Goal: Task Accomplishment & Management: Use online tool/utility

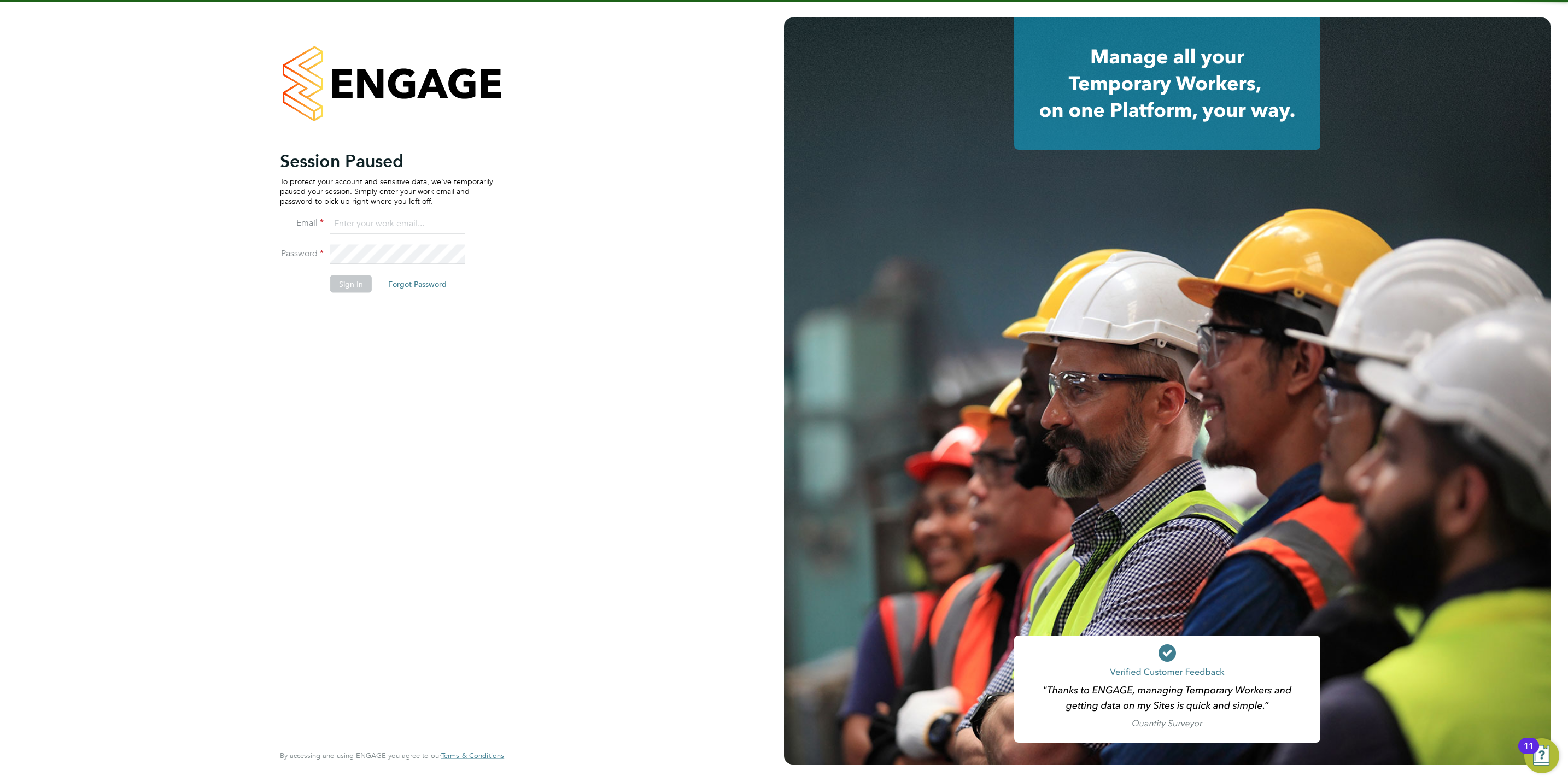
type input "[PERSON_NAME][EMAIL_ADDRESS][DOMAIN_NAME]"
click at [343, 282] on button "Sign In" at bounding box center [351, 284] width 41 height 18
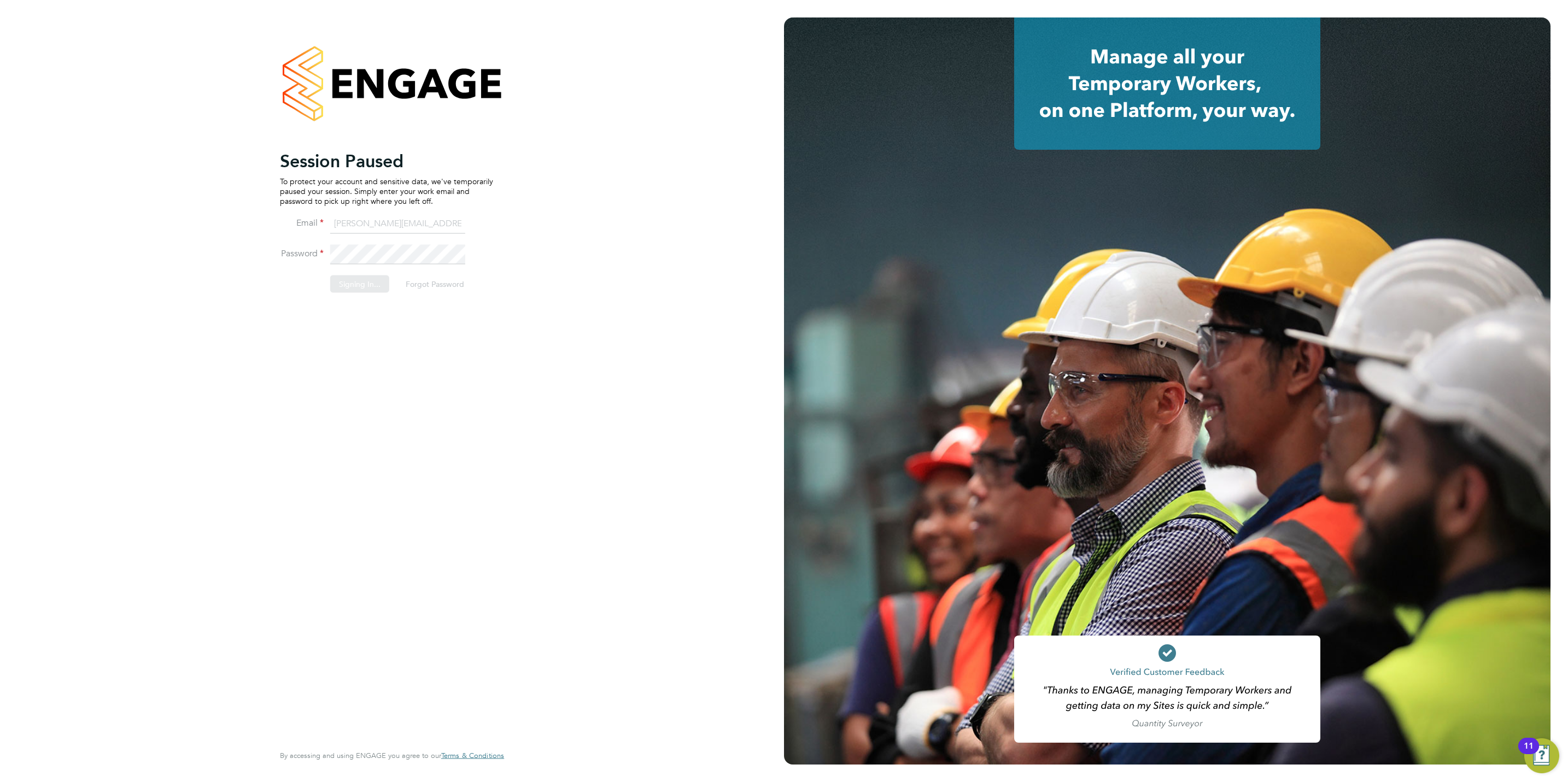
click at [345, 285] on div "Sorry, we are having problems connecting to our services." at bounding box center [392, 391] width 784 height 782
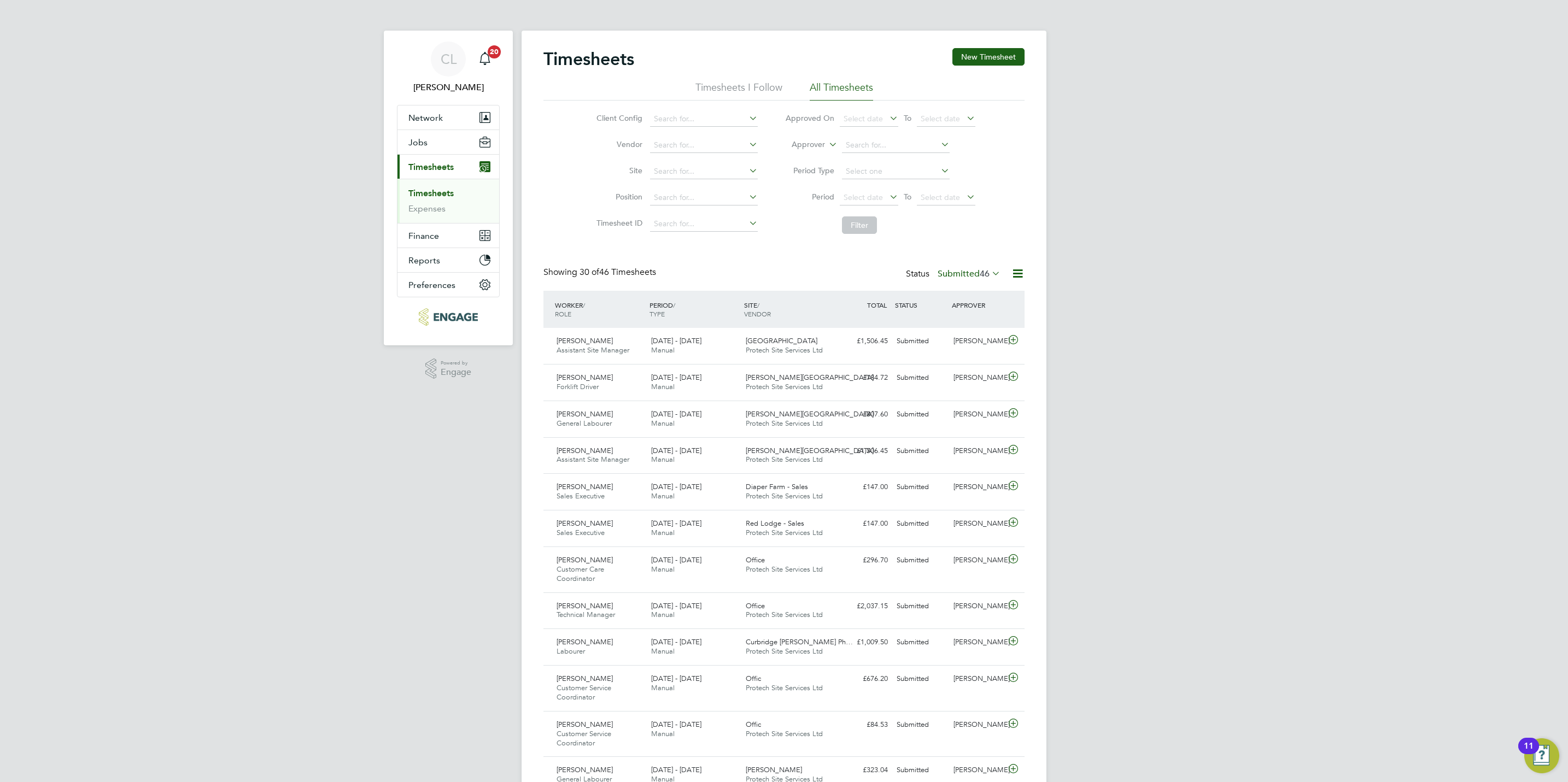
click at [435, 200] on li "Timesheets" at bounding box center [449, 195] width 82 height 15
click at [435, 197] on link "Timesheets" at bounding box center [431, 193] width 46 height 10
click at [982, 49] on button "New Timesheet" at bounding box center [989, 57] width 72 height 18
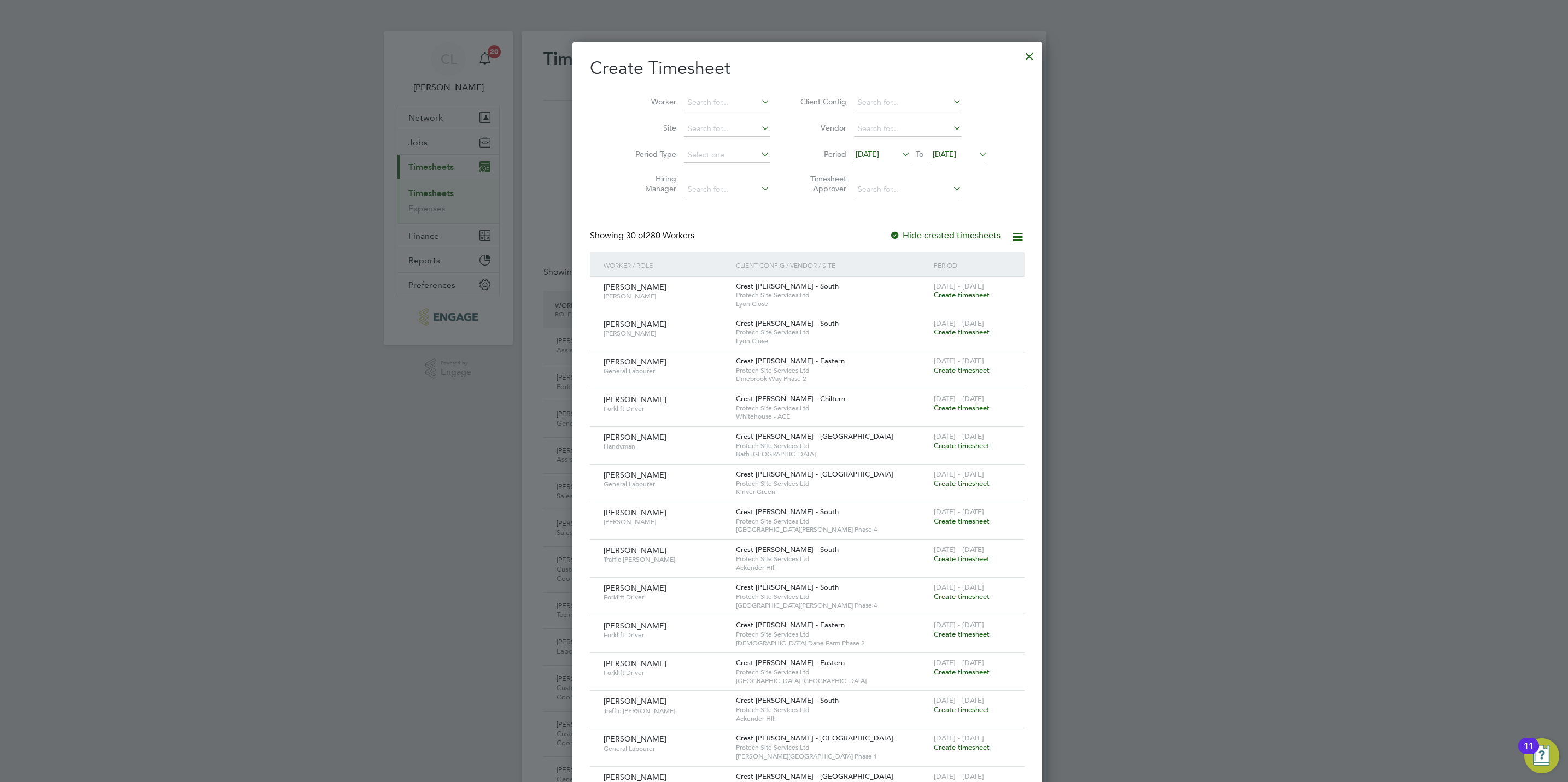
click at [1020, 50] on div at bounding box center [1029, 54] width 19 height 19
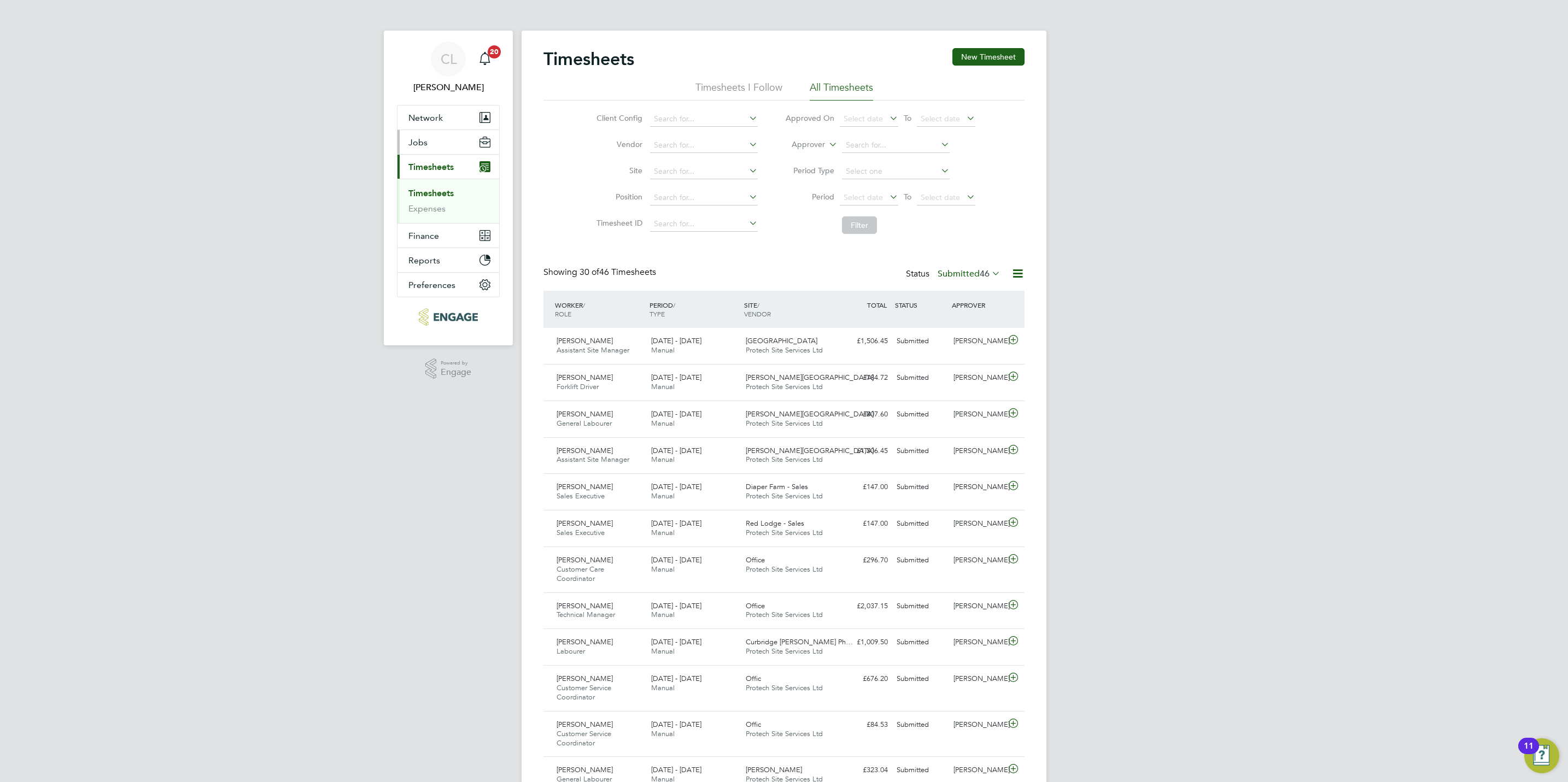
click at [435, 149] on button "Jobs" at bounding box center [448, 142] width 102 height 24
click at [433, 199] on link "Placements" at bounding box center [431, 199] width 46 height 10
